Goal: Information Seeking & Learning: Learn about a topic

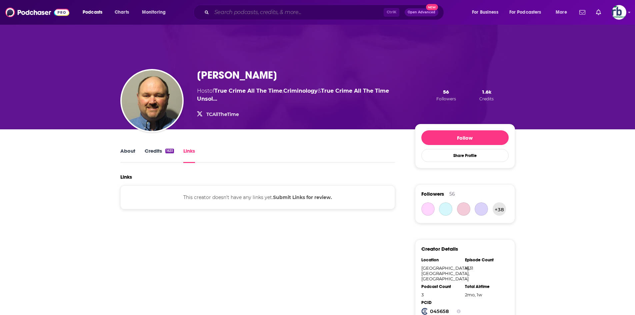
click at [248, 12] on input "Search podcasts, credits, & more..." at bounding box center [298, 12] width 172 height 11
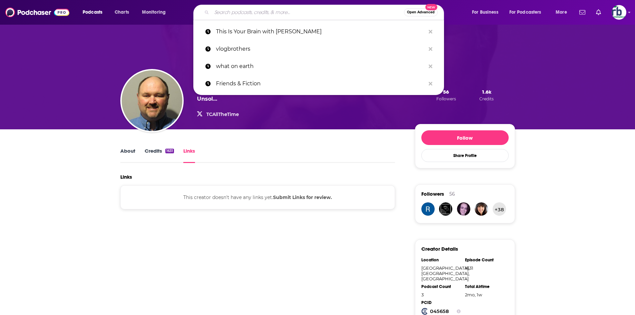
paste input "The First Degree"
type input "The First Degree"
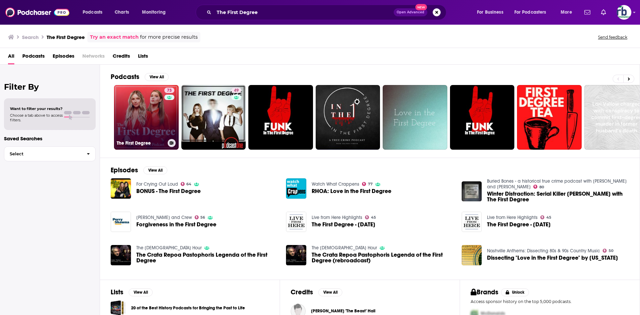
click at [148, 120] on link "73 The First Degree" at bounding box center [146, 117] width 65 height 65
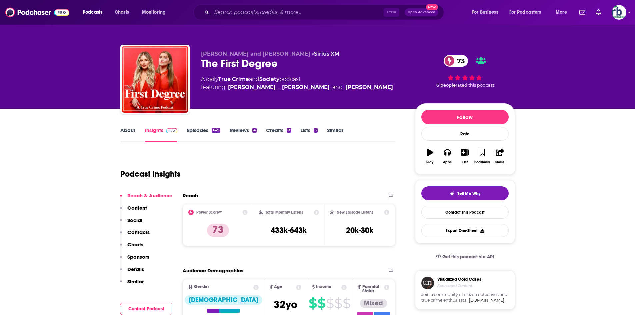
click at [129, 132] on link "About" at bounding box center [127, 134] width 15 height 15
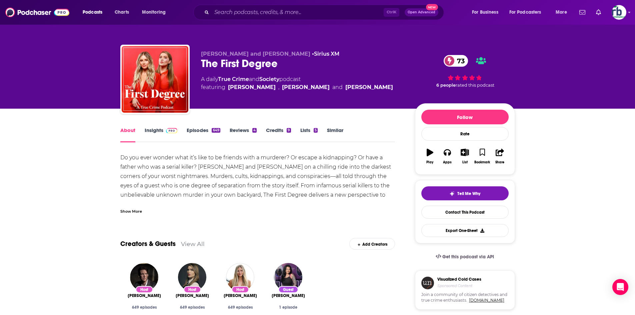
click at [160, 130] on link "Insights" at bounding box center [161, 134] width 33 height 15
